Goal: Transaction & Acquisition: Download file/media

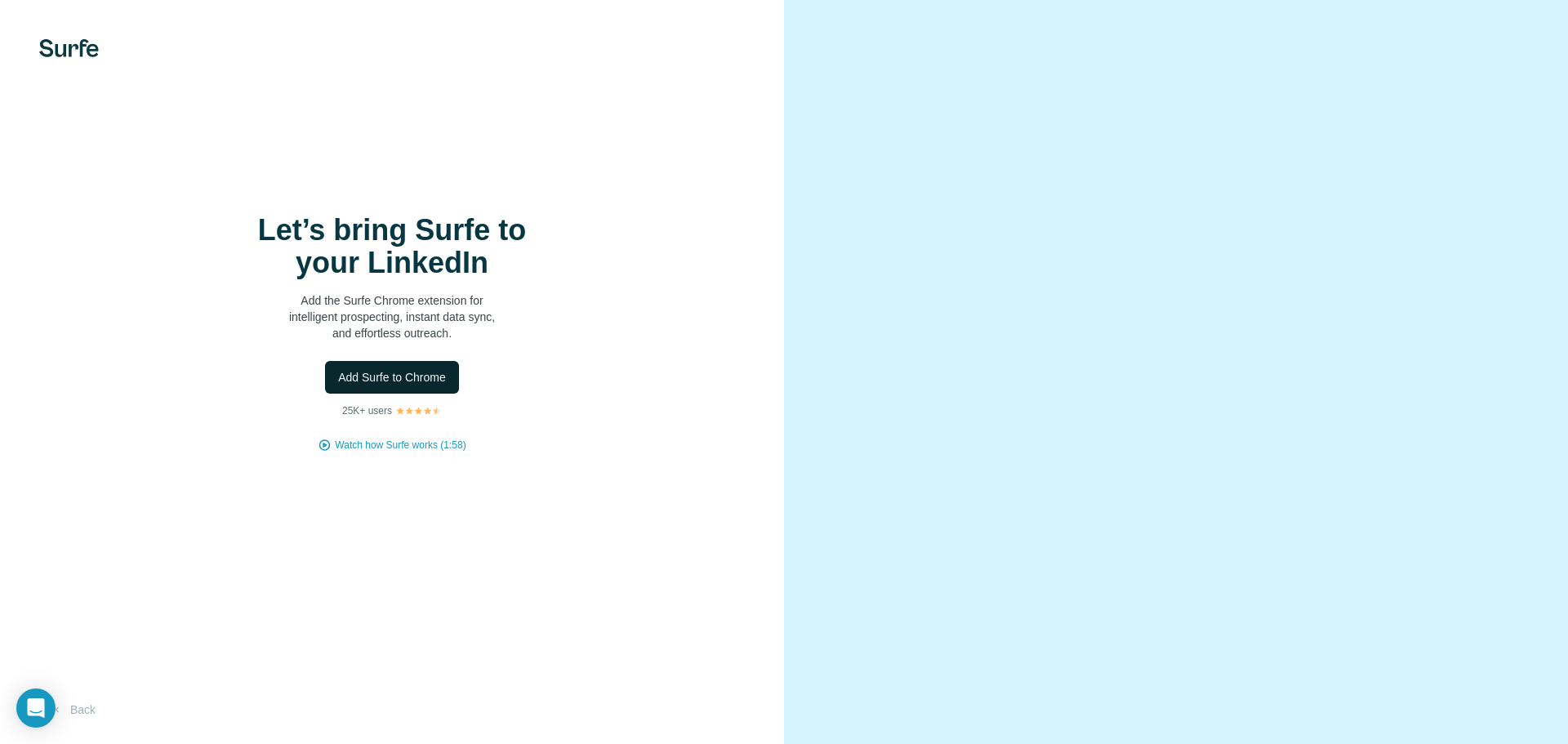
click at [415, 378] on span "Add Surfe to Chrome" at bounding box center [392, 377] width 108 height 16
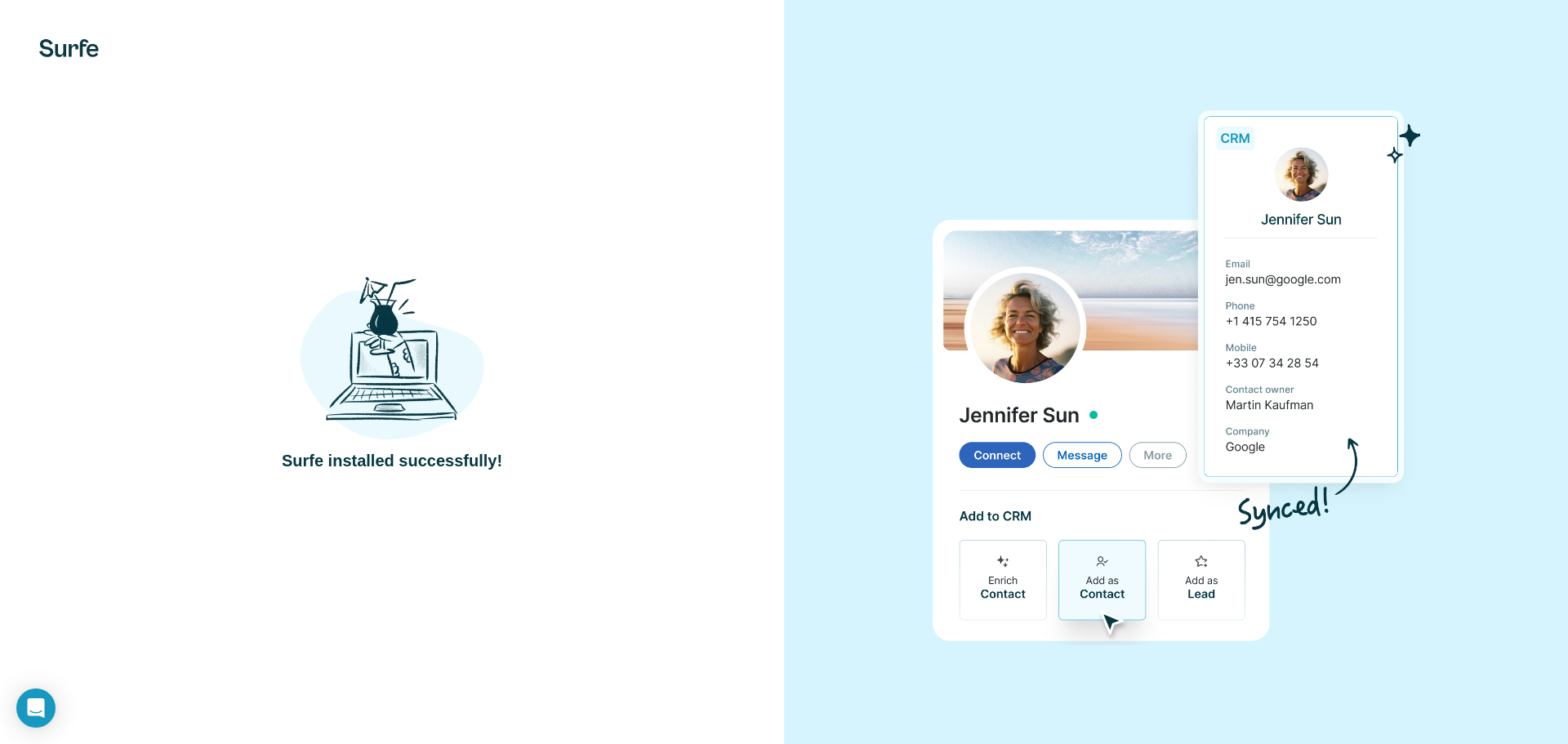
click at [933, 132] on img at bounding box center [1176, 372] width 488 height 546
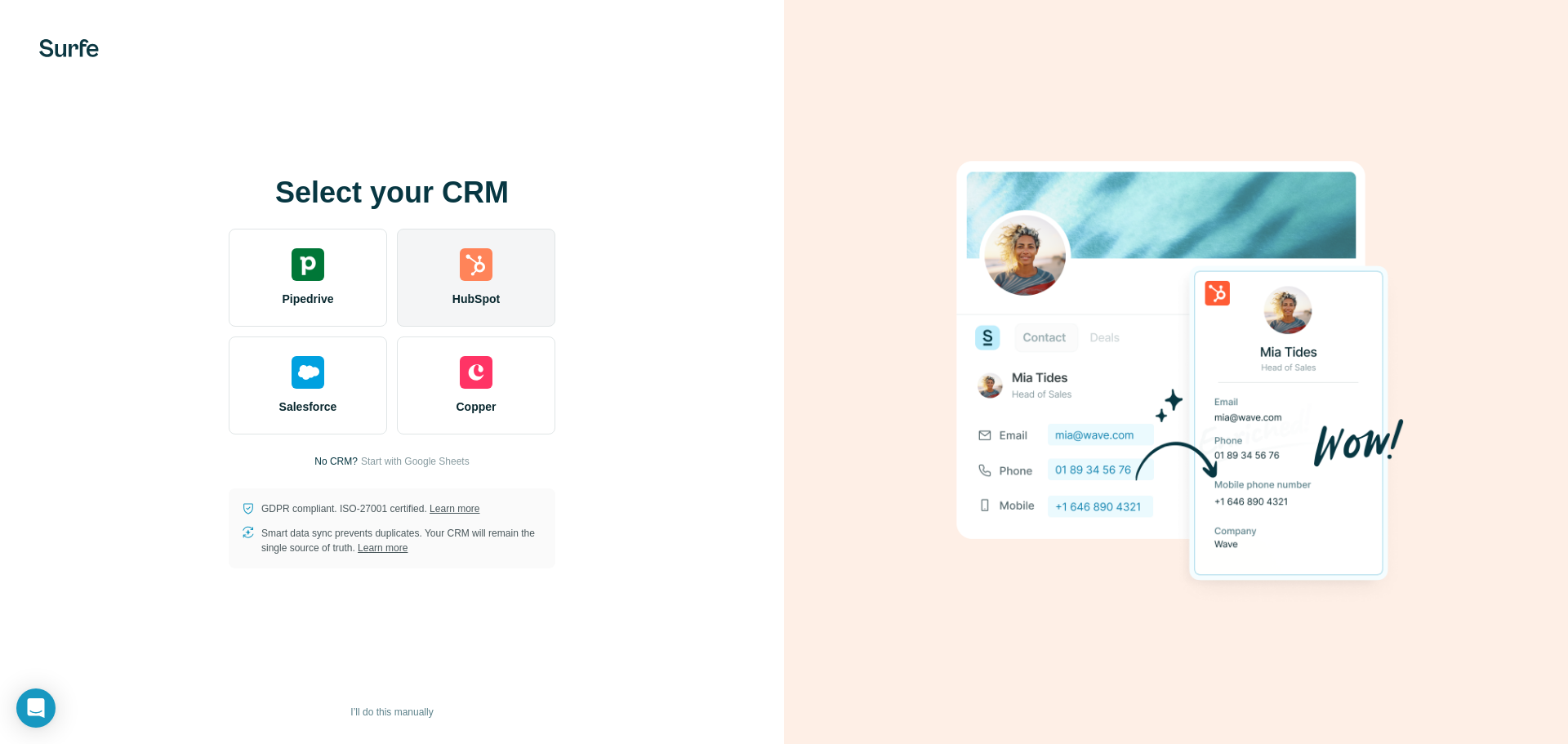
click at [482, 260] on img at bounding box center [476, 265] width 33 height 33
click at [495, 273] on div "HubSpot" at bounding box center [476, 278] width 158 height 98
click at [468, 273] on img at bounding box center [476, 265] width 33 height 33
